Goal: Information Seeking & Learning: Learn about a topic

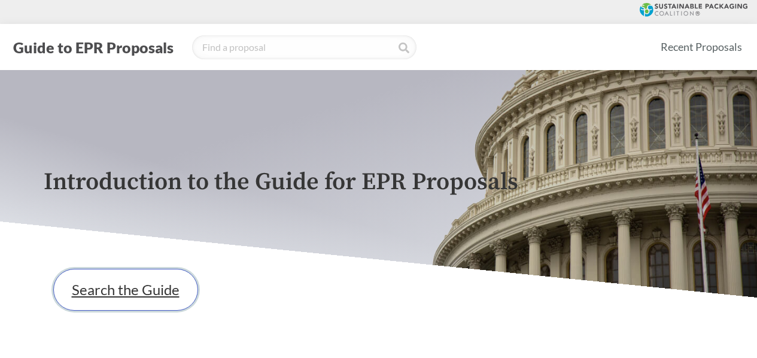
click at [126, 284] on link "Search the Guide" at bounding box center [125, 290] width 145 height 42
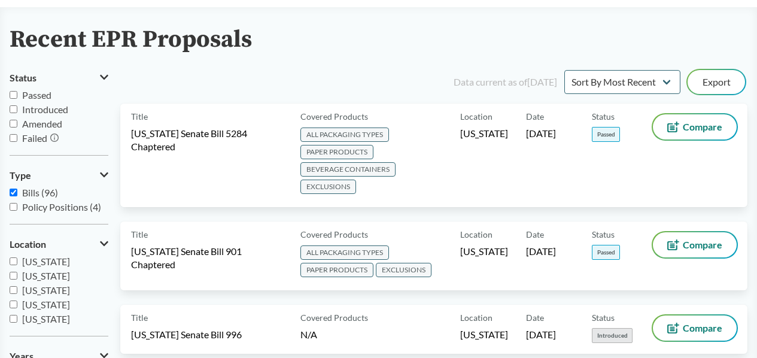
scroll to position [63, 0]
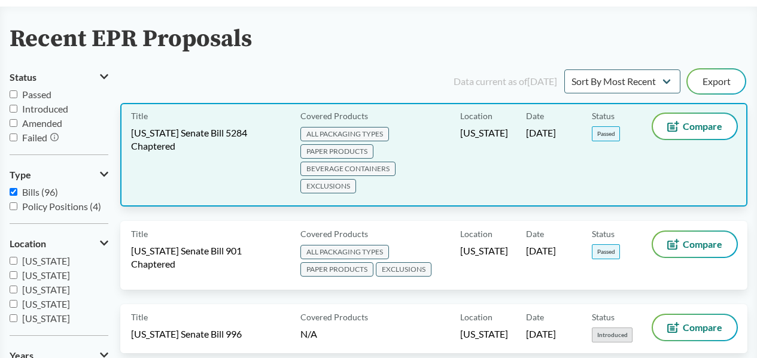
click at [429, 156] on span "ALL PACKAGING TYPES PAPER PRODUCTS BEVERAGE CONTAINERS EXCLUSIONS" at bounding box center [377, 160] width 155 height 69
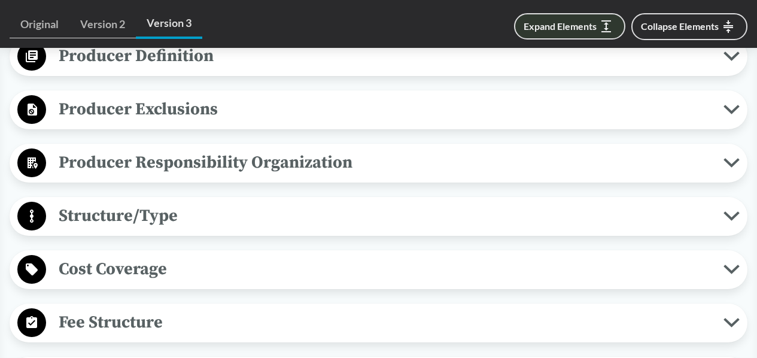
click at [573, 25] on button "Expand Elements" at bounding box center [569, 26] width 111 height 26
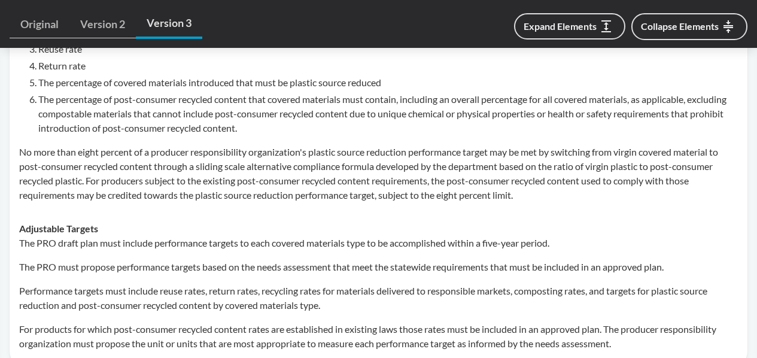
scroll to position [4223, 0]
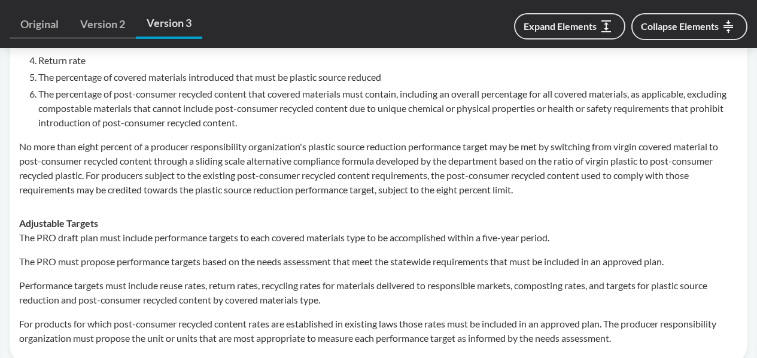
click at [191, 84] on li "The percentage of covered materials introduced that must be plastic source redu…" at bounding box center [387, 77] width 699 height 14
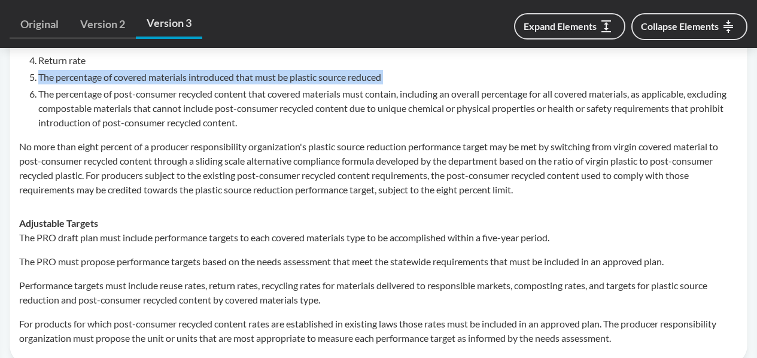
click at [191, 84] on li "The percentage of covered materials introduced that must be plastic source redu…" at bounding box center [387, 77] width 699 height 14
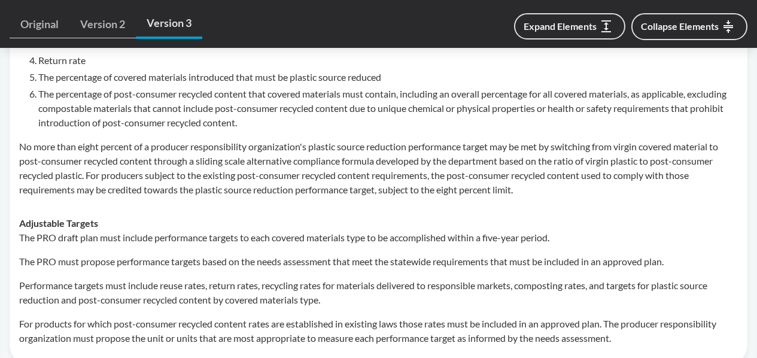
click at [150, 197] on p "No more than eight percent of a producer responsibility organization's plastic …" at bounding box center [378, 167] width 719 height 57
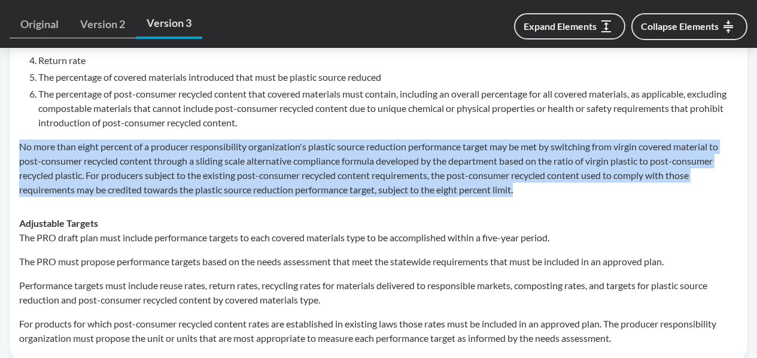
click at [150, 197] on p "No more than eight percent of a producer responsibility organization's plastic …" at bounding box center [378, 167] width 719 height 57
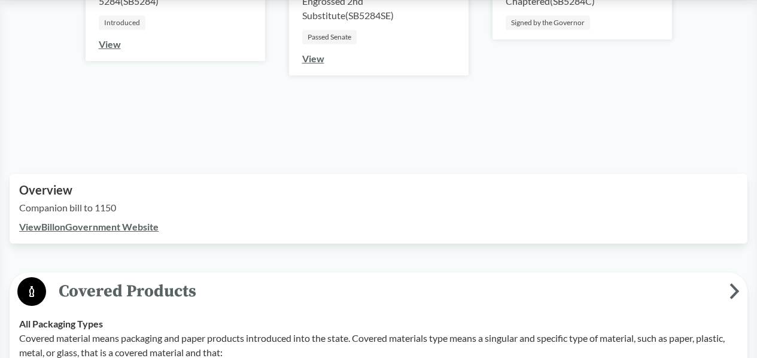
scroll to position [298, 0]
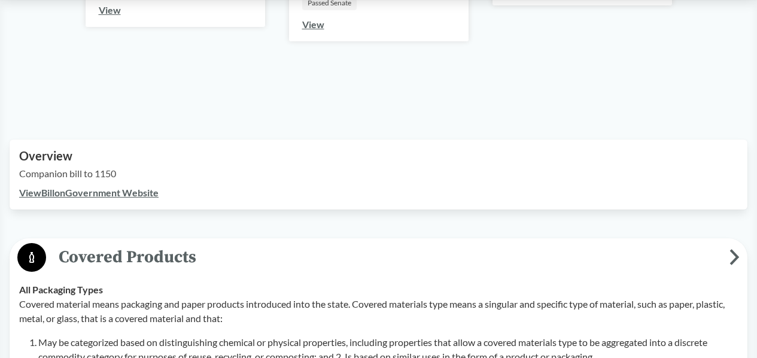
click at [136, 194] on link "View Bill on Government Website" at bounding box center [88, 192] width 139 height 11
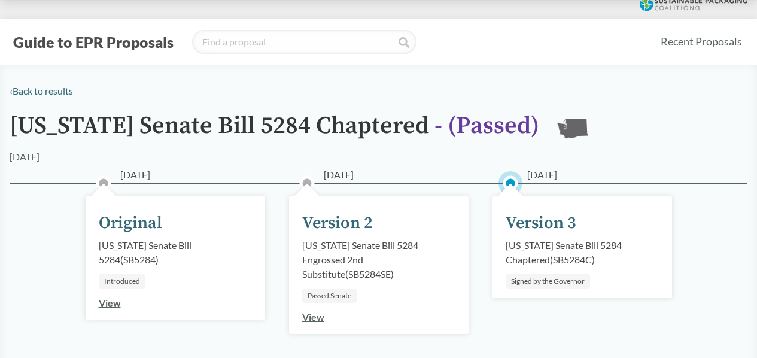
scroll to position [0, 0]
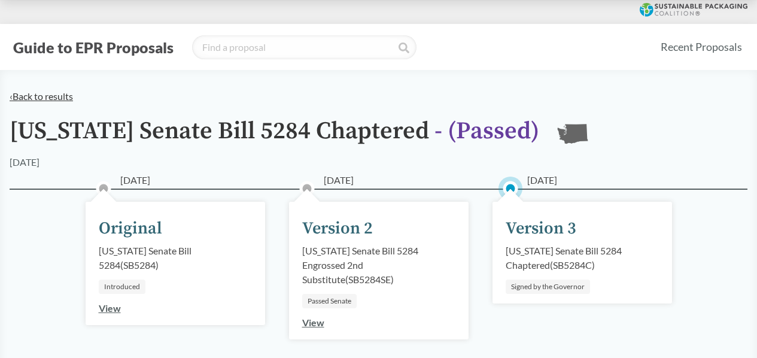
click at [50, 97] on link "‹ Back to results" at bounding box center [41, 95] width 63 height 11
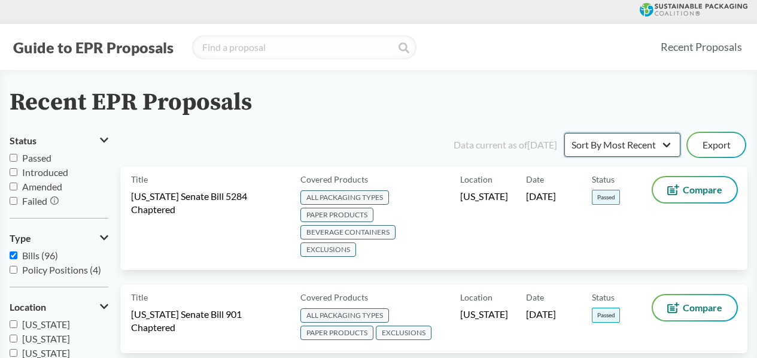
click at [617, 142] on select "Sort By Most Recent Sort By Status" at bounding box center [622, 145] width 116 height 24
select select "Sort By Status"
click at [564, 133] on select "Sort By Most Recent Sort By Status" at bounding box center [622, 145] width 116 height 24
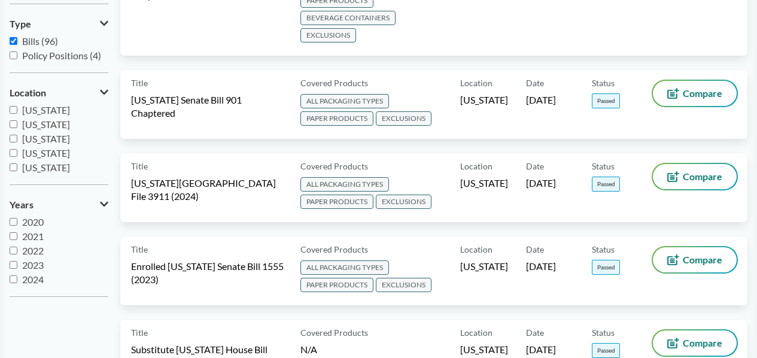
scroll to position [261, 0]
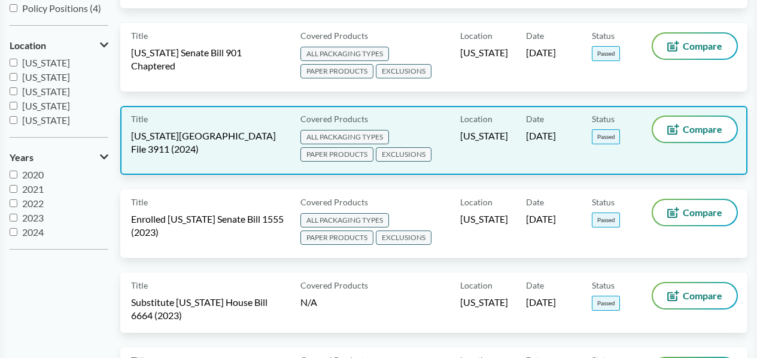
click at [429, 113] on div "Title [US_STATE] House File 3911 (2024) Covered Products ALL PACKAGING TYPES PA…" at bounding box center [433, 140] width 627 height 69
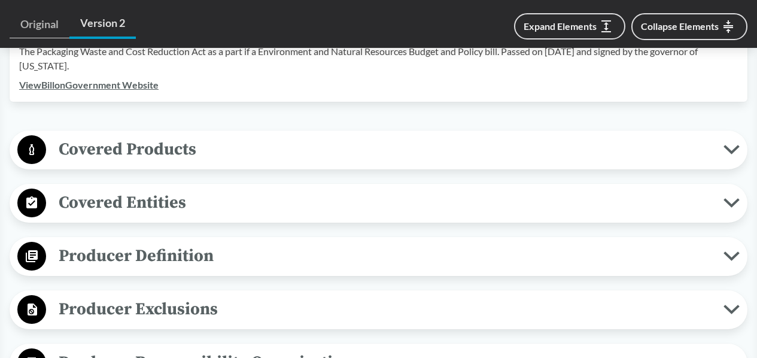
scroll to position [424, 0]
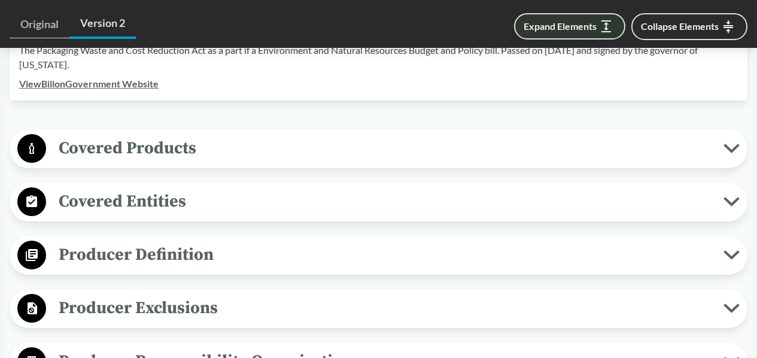
click at [611, 31] on button "Expand Elements" at bounding box center [569, 26] width 111 height 26
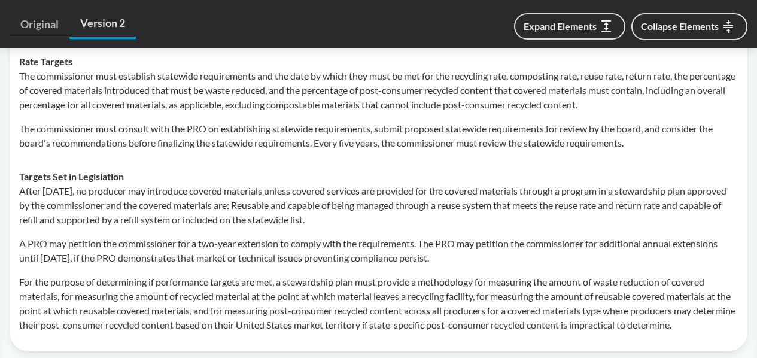
scroll to position [3450, 0]
